Goal: Task Accomplishment & Management: Manage account settings

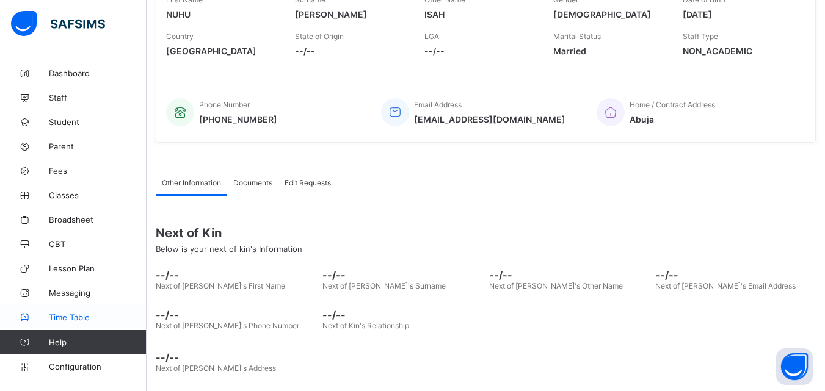
scroll to position [279, 0]
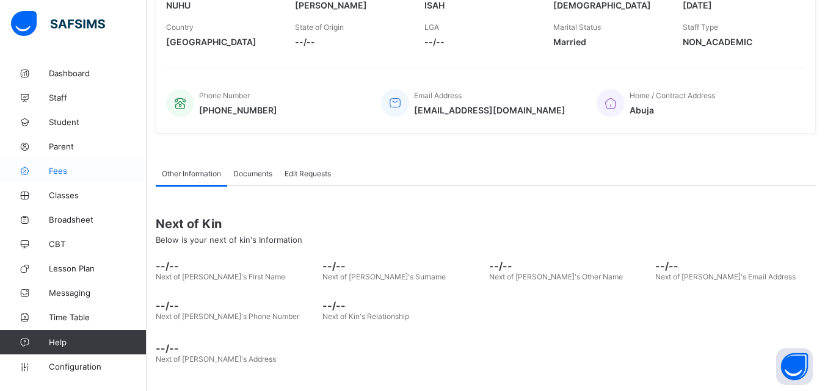
click at [58, 172] on span "Fees" at bounding box center [98, 171] width 98 height 10
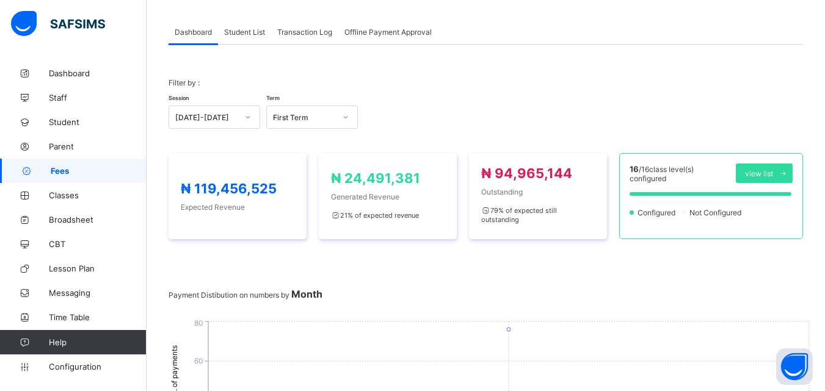
scroll to position [279, 0]
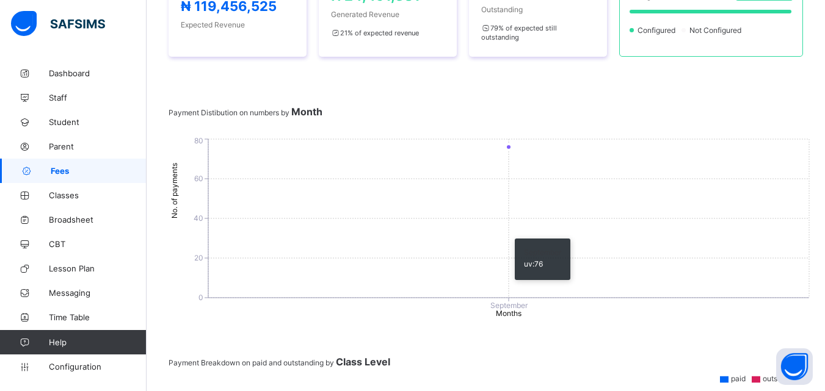
click at [253, 136] on icon "0 20 40 60 80 No. of payments September Months" at bounding box center [489, 227] width 643 height 183
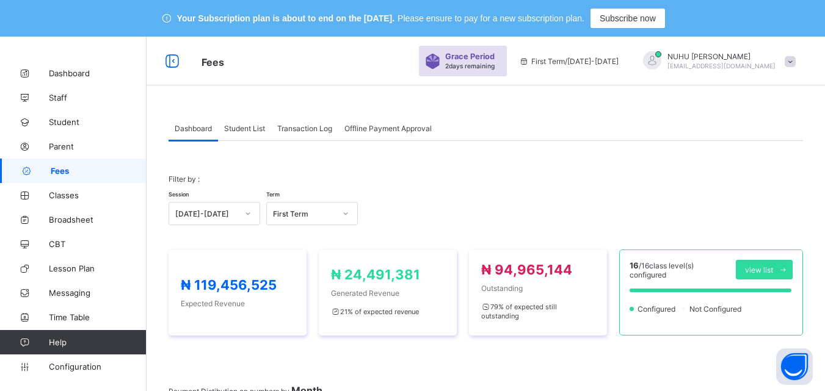
click at [244, 131] on span "Student List" at bounding box center [244, 128] width 41 height 9
click at [247, 128] on span "Student List" at bounding box center [244, 128] width 41 height 9
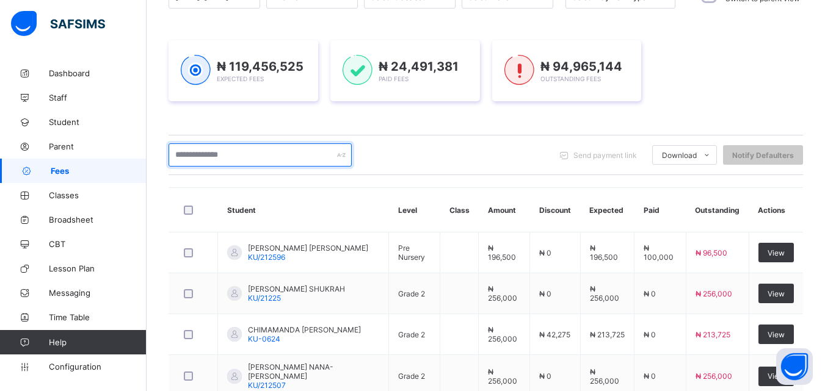
click at [228, 158] on input "text" at bounding box center [259, 154] width 183 height 23
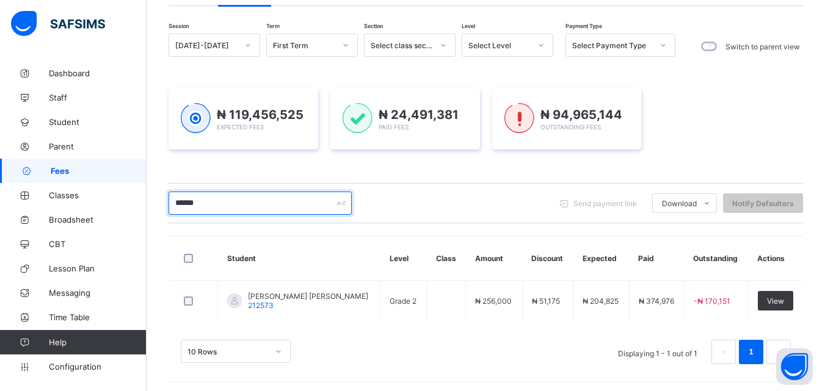
scroll to position [139, 0]
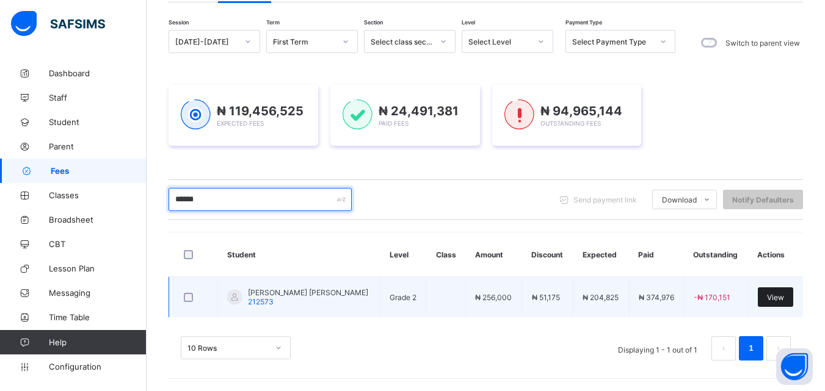
type input "******"
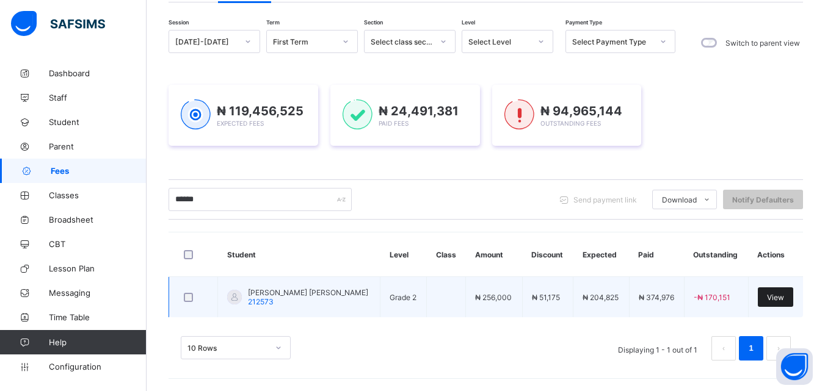
click at [779, 300] on span "View" at bounding box center [775, 297] width 17 height 9
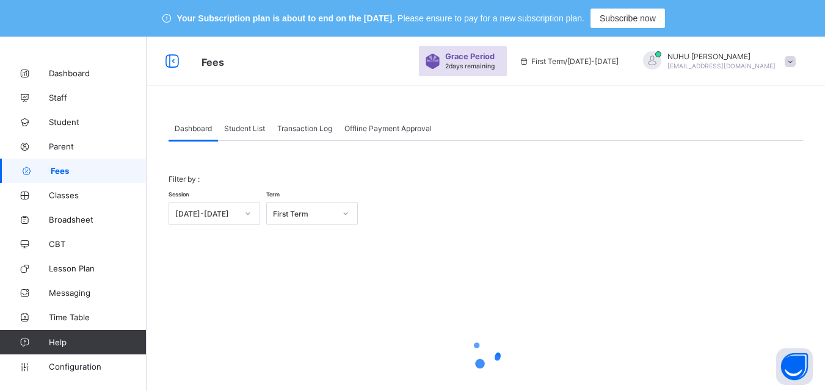
scroll to position [96, 0]
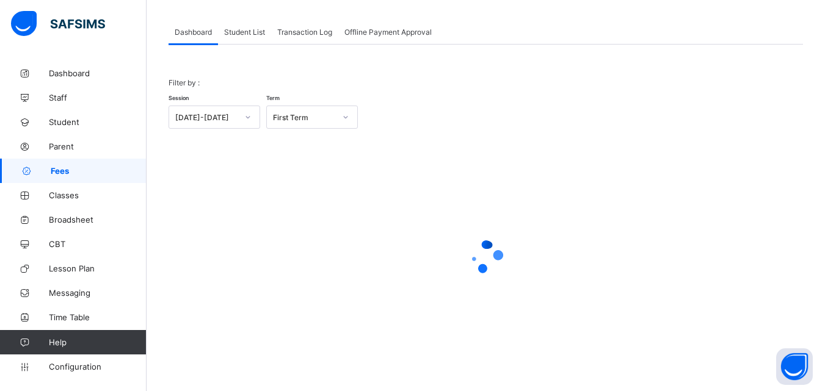
click at [237, 36] on span "Student List" at bounding box center [244, 31] width 41 height 9
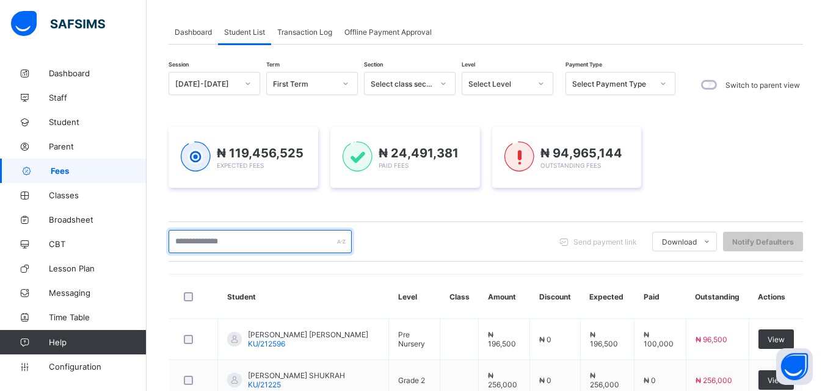
click at [254, 240] on input "text" at bounding box center [259, 241] width 183 height 23
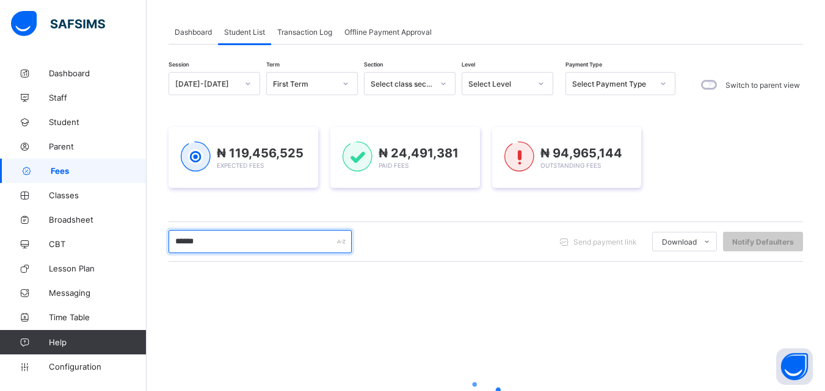
type input "******"
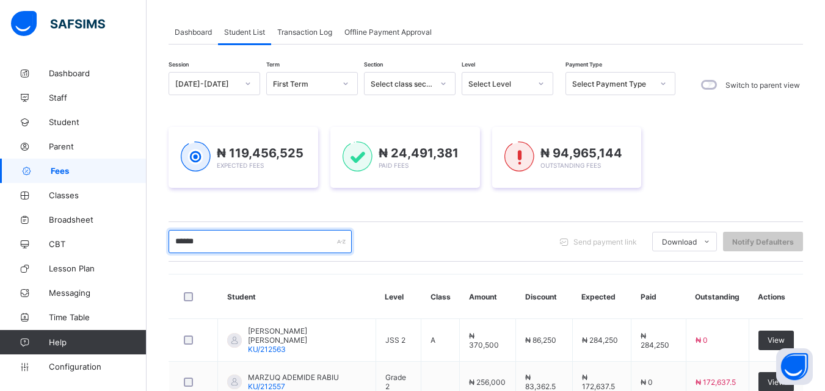
scroll to position [104, 0]
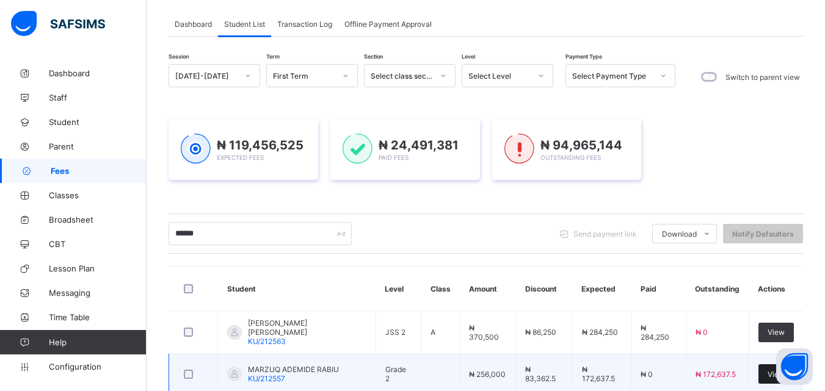
click at [781, 370] on span "View" at bounding box center [775, 374] width 17 height 9
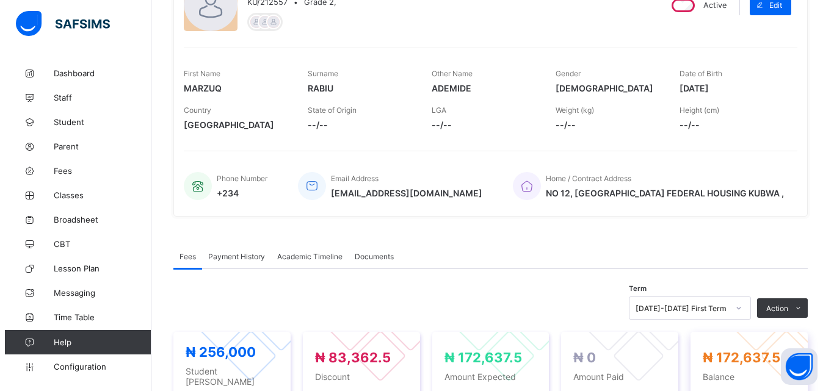
scroll to position [363, 0]
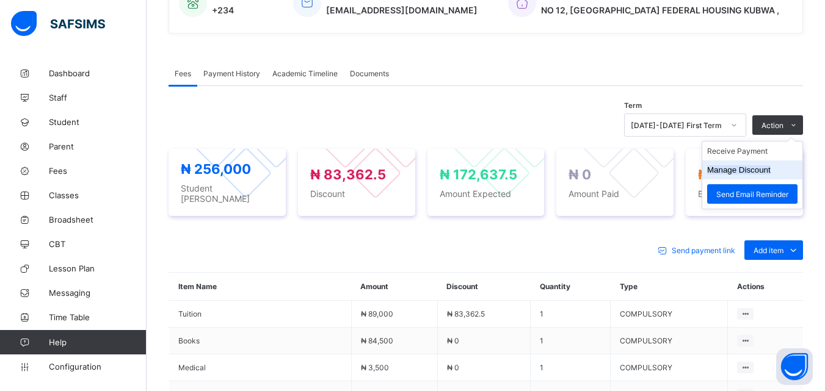
click at [761, 168] on button "Manage Discount" at bounding box center [738, 169] width 63 height 9
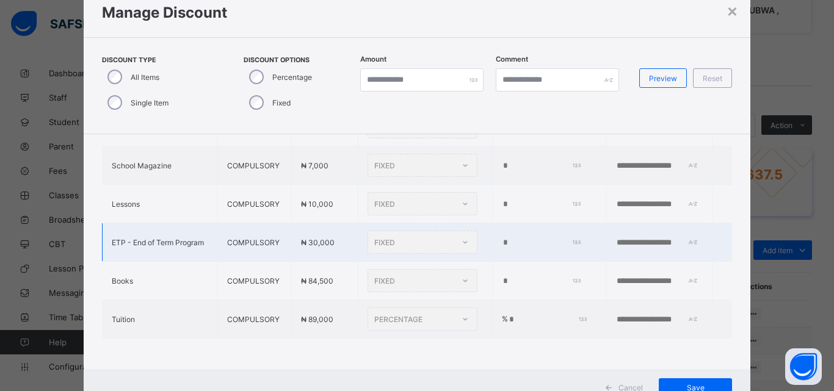
scroll to position [61, 0]
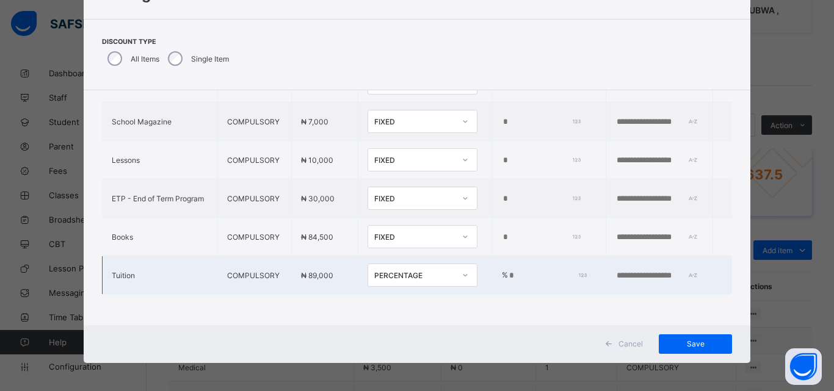
click at [415, 267] on div "PERCENTAGE" at bounding box center [410, 275] width 85 height 17
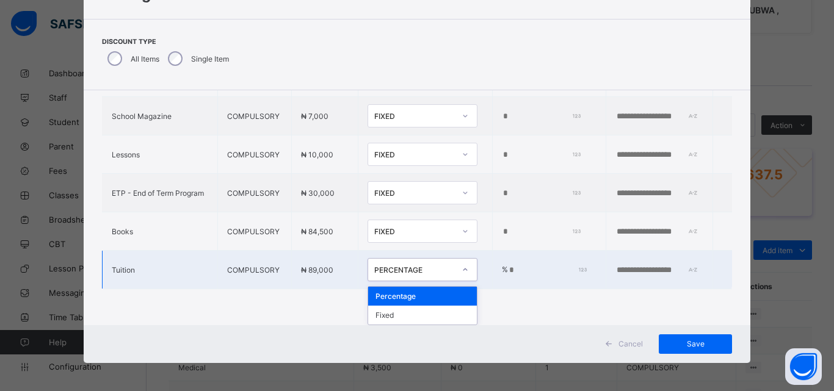
click at [392, 289] on div "Percentage" at bounding box center [422, 296] width 109 height 19
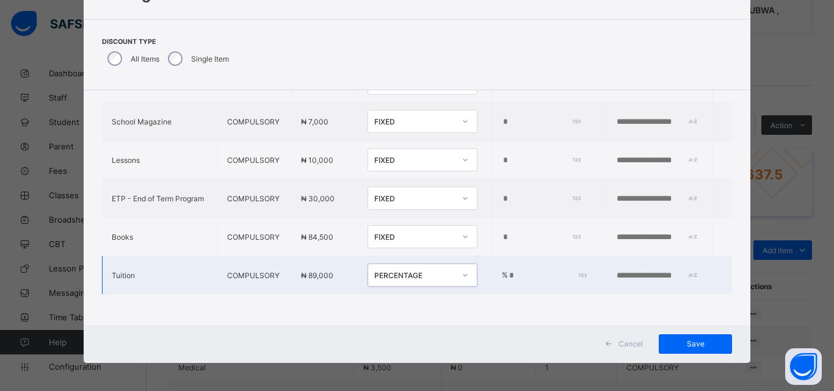
click at [508, 271] on input "****" at bounding box center [546, 276] width 77 height 10
type input "*"
type input "****"
click at [615, 271] on input "text" at bounding box center [657, 276] width 84 height 10
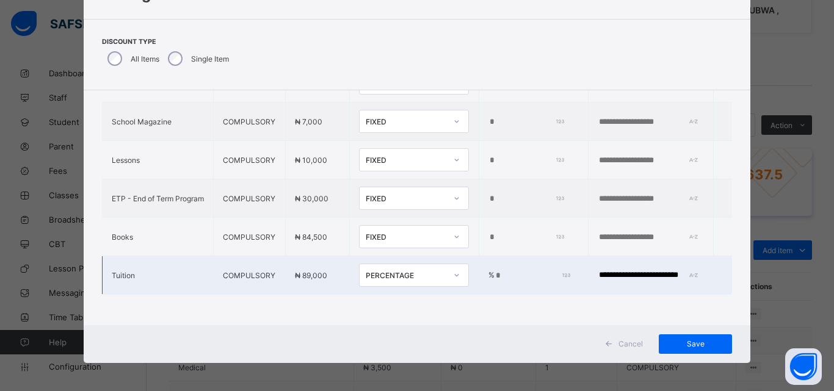
scroll to position [0, 21]
type input "**********"
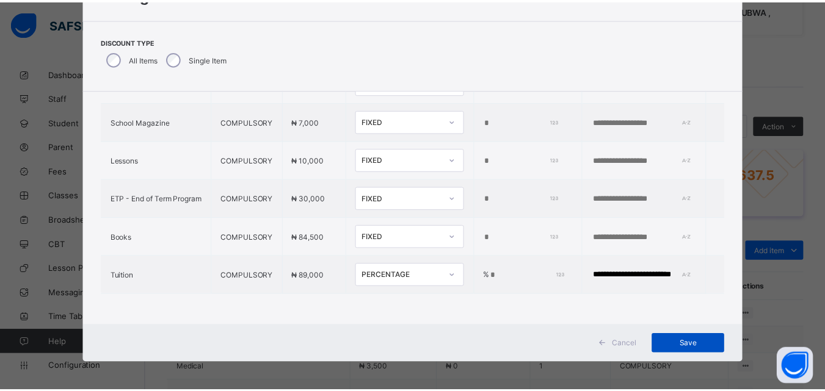
scroll to position [0, 0]
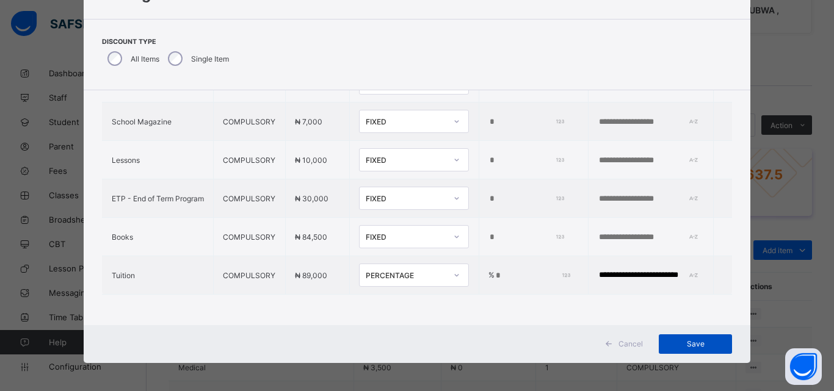
click at [681, 345] on span "Save" at bounding box center [695, 343] width 55 height 9
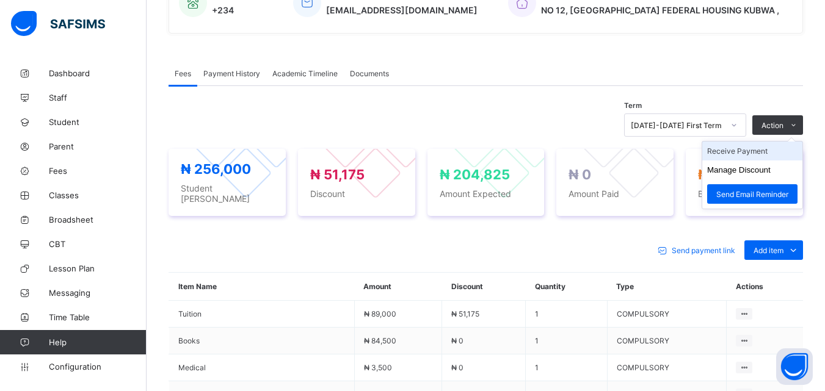
click at [756, 152] on li "Receive Payment" at bounding box center [752, 151] width 100 height 19
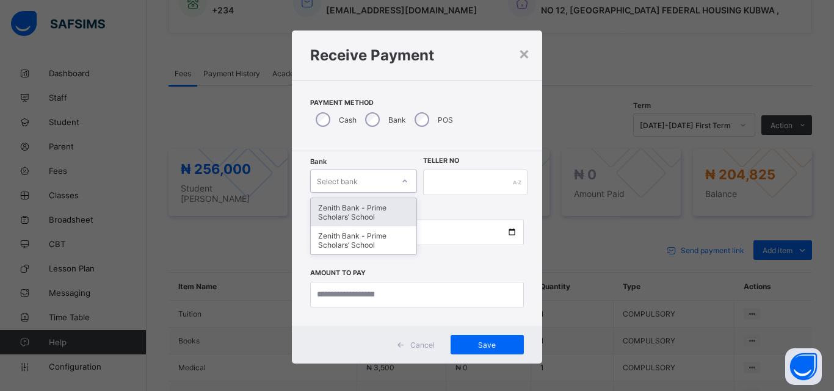
click at [359, 178] on div "Select bank" at bounding box center [352, 181] width 82 height 17
click at [349, 209] on div "Zenith Bank - Prime Scholars’ School" at bounding box center [364, 212] width 106 height 28
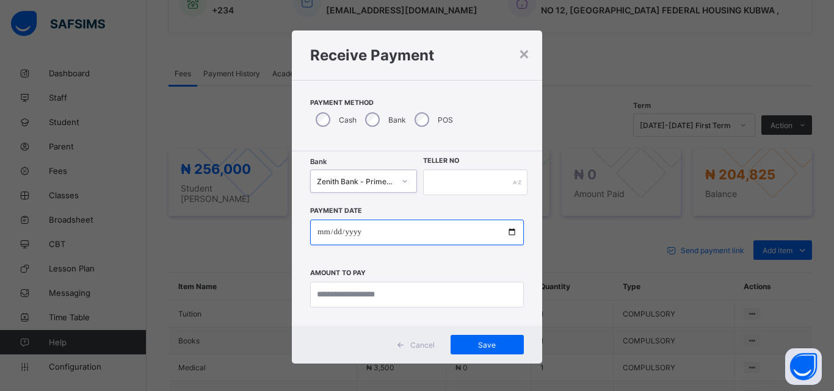
click at [320, 229] on input "date" at bounding box center [417, 233] width 214 height 26
type input "**********"
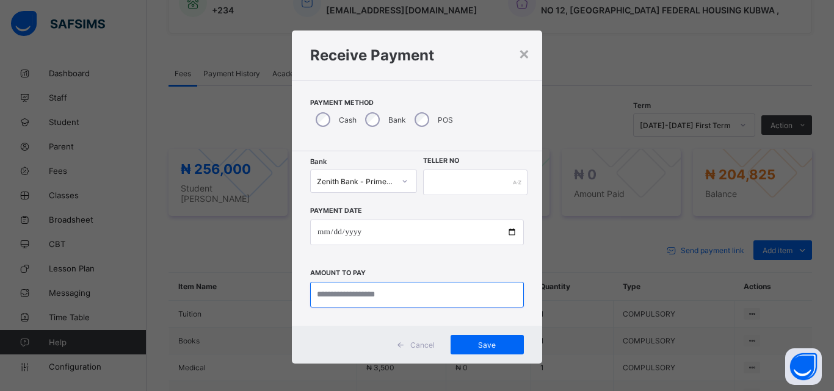
click at [341, 292] on input "currency" at bounding box center [417, 295] width 214 height 26
type input "*********"
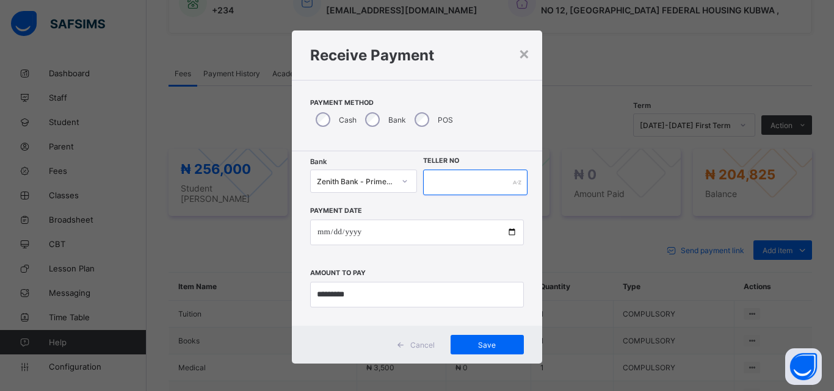
click at [458, 182] on input "text" at bounding box center [475, 183] width 104 height 26
type input "**********"
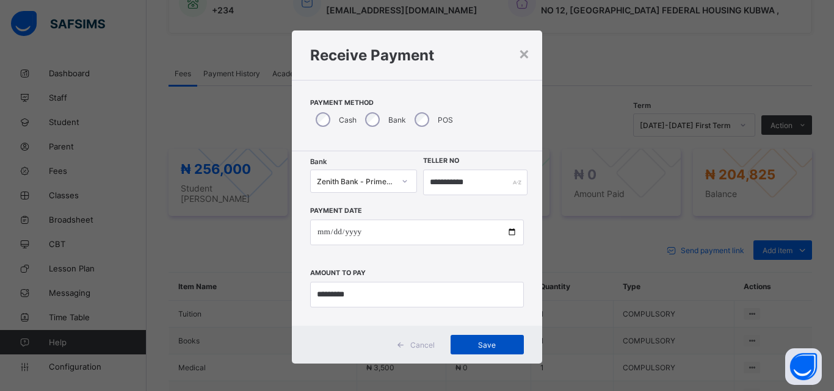
click at [470, 339] on div "Save" at bounding box center [486, 345] width 73 height 20
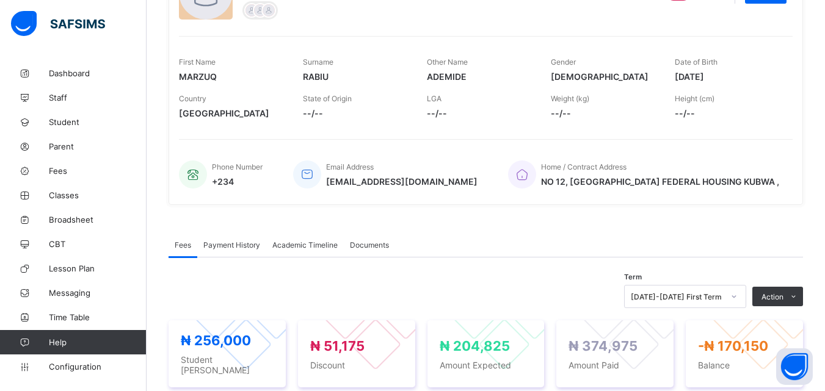
scroll to position [179, 0]
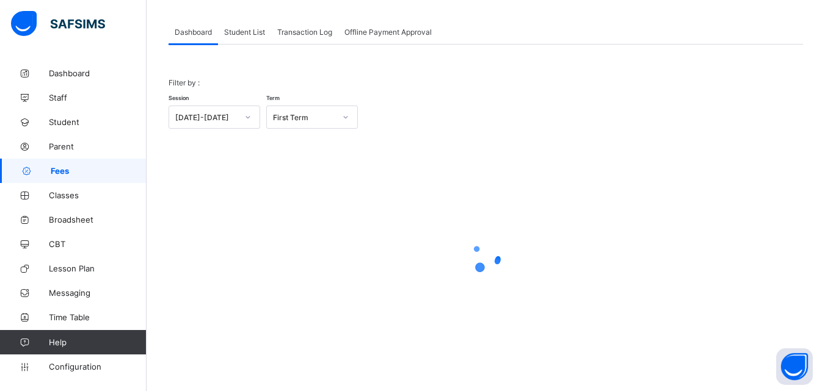
scroll to position [96, 0]
click at [251, 29] on span "Student List" at bounding box center [244, 31] width 41 height 9
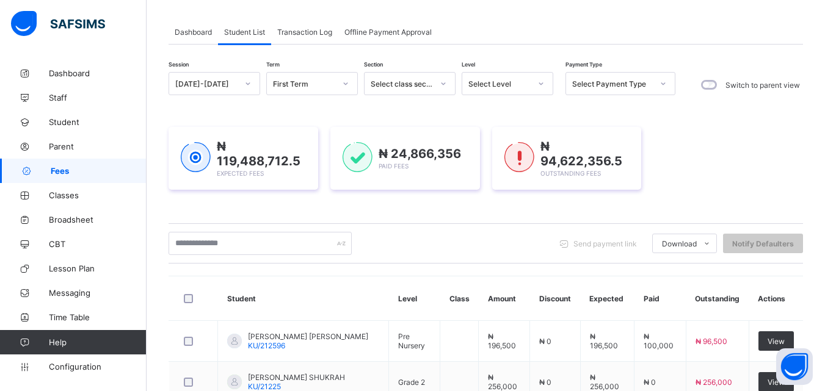
scroll to position [179, 0]
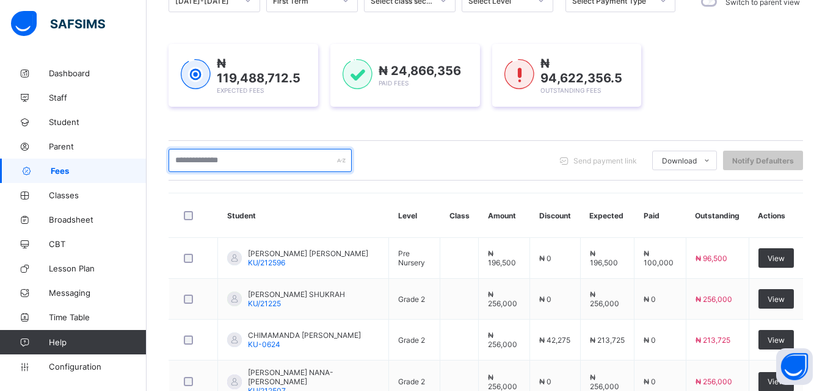
click at [234, 167] on input "text" at bounding box center [259, 160] width 183 height 23
click at [225, 158] on input "**" at bounding box center [259, 160] width 183 height 23
click at [397, 123] on div "₦ 119,488,712.5 Expected Fees ₦ 24,866,356 Paid Fees ₦ 94,622,356.5 Outstanding…" at bounding box center [485, 75] width 634 height 99
click at [295, 154] on input "**" at bounding box center [259, 160] width 183 height 23
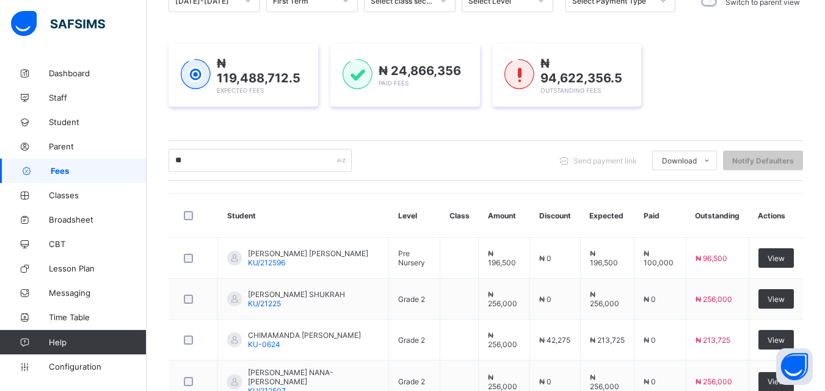
click at [236, 42] on div "₦ 119,488,712.5 Expected Fees ₦ 24,866,356 Paid Fees ₦ 94,622,356.5 Outstanding…" at bounding box center [485, 75] width 634 height 99
click at [236, 41] on div "₦ 119,488,712.5 Expected Fees ₦ 24,866,356 Paid Fees ₦ 94,622,356.5 Outstanding…" at bounding box center [485, 75] width 634 height 99
click at [342, 22] on div "Session [DATE]-[DATE] Term First Term Section Select class section Level Select…" at bounding box center [485, 347] width 634 height 717
click at [331, 36] on div "₦ 119,488,712.5 Expected Fees ₦ 24,866,356 Paid Fees ₦ 94,622,356.5 Outstanding…" at bounding box center [485, 75] width 634 height 99
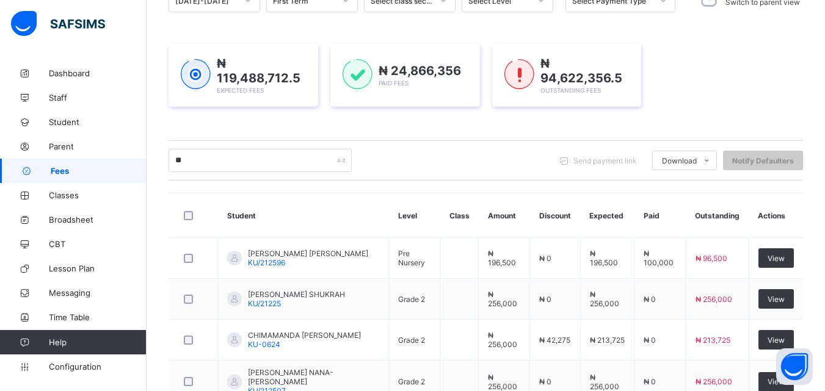
click at [331, 36] on div "₦ 119,488,712.5 Expected Fees ₦ 24,866,356 Paid Fees ₦ 94,622,356.5 Outstanding…" at bounding box center [485, 75] width 634 height 99
click at [245, 49] on div "₦ 119,488,712.5 Expected Fees" at bounding box center [243, 75] width 150 height 63
click at [244, 38] on div "₦ 119,488,712.5 Expected Fees ₦ 24,866,356 Paid Fees ₦ 94,622,356.5 Outstanding…" at bounding box center [485, 75] width 634 height 99
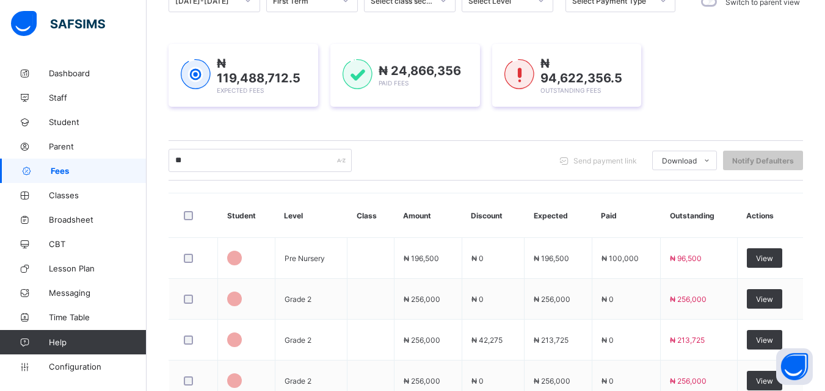
click at [266, 96] on div "₦ 119,488,712.5 Expected Fees" at bounding box center [243, 75] width 150 height 63
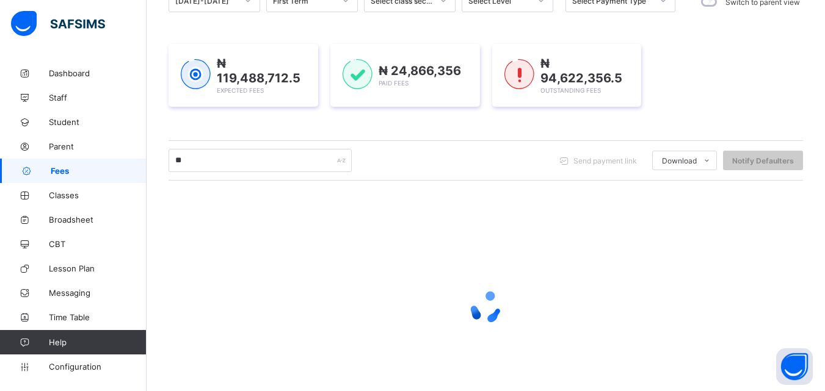
scroll to position [49, 0]
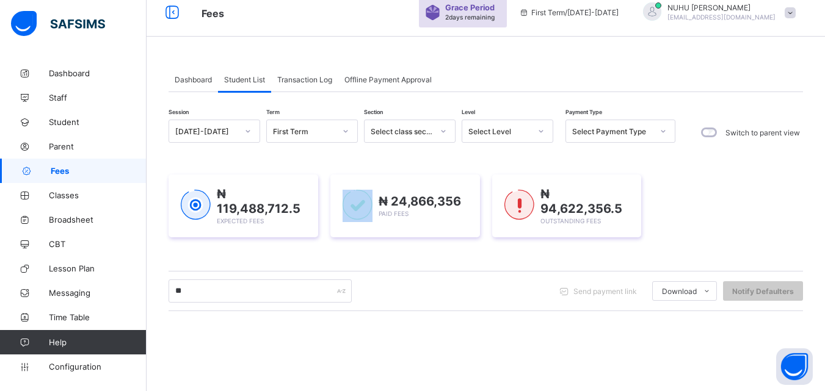
click at [237, 92] on div "Student List" at bounding box center [244, 79] width 53 height 24
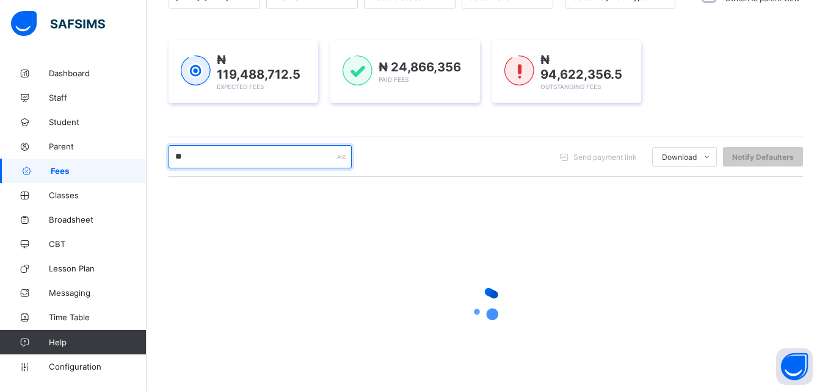
click at [232, 166] on input "**" at bounding box center [259, 156] width 183 height 23
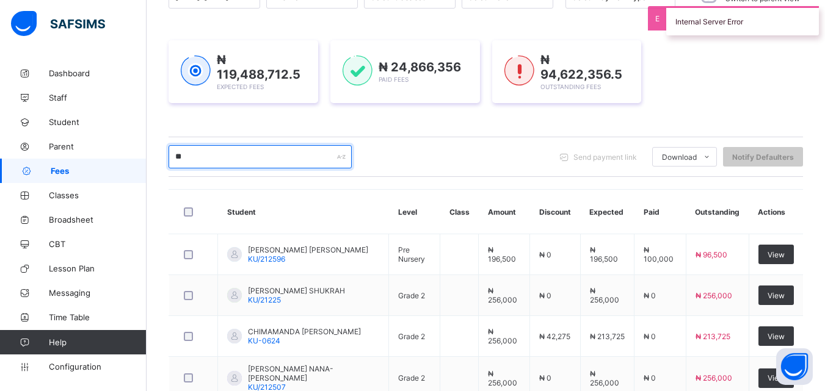
type input "**********"
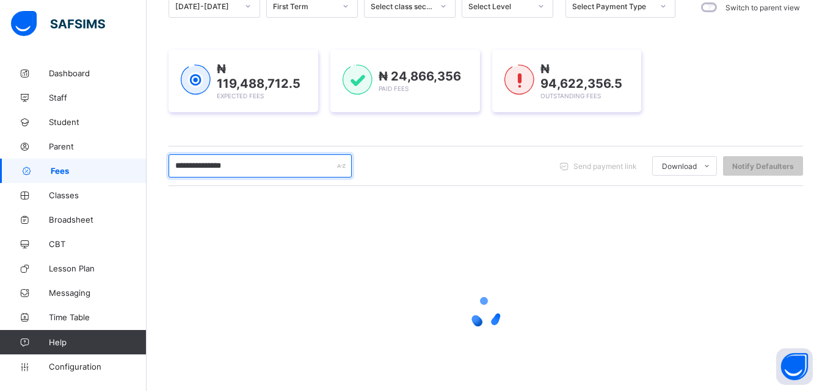
scroll to position [230, 0]
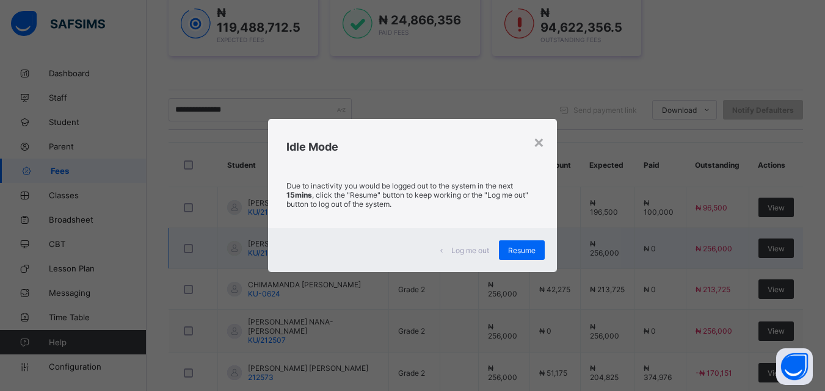
click at [527, 253] on span "Resume" at bounding box center [521, 250] width 27 height 9
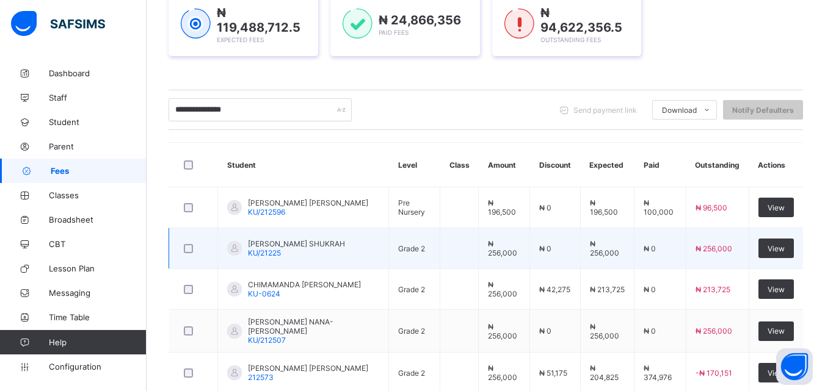
scroll to position [169, 0]
